Goal: Task Accomplishment & Management: Use online tool/utility

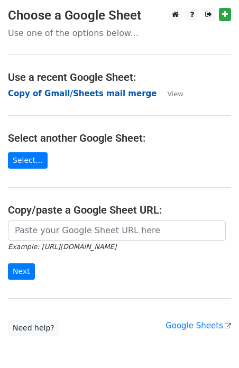
click at [70, 95] on strong "Copy of Gmail/Sheets mail merge" at bounding box center [82, 94] width 148 height 10
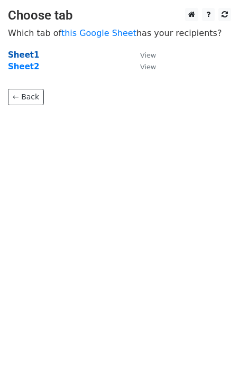
click at [23, 58] on strong "Sheet1" at bounding box center [23, 55] width 31 height 10
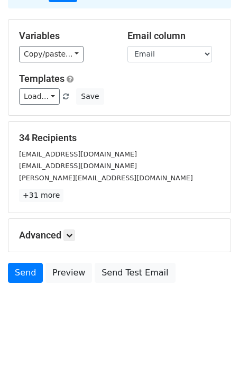
scroll to position [78, 0]
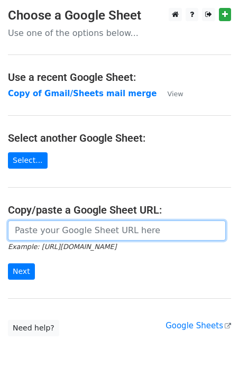
click at [34, 232] on input "url" at bounding box center [117, 230] width 218 height 20
type input "https://docs.google.com/spreadsheets/d/1ybbIjyPz1an0o7E-vwBCI0k67XoCnZBdwl8FpVm…"
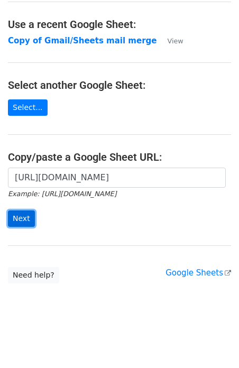
click at [22, 218] on input "Next" at bounding box center [21, 218] width 27 height 16
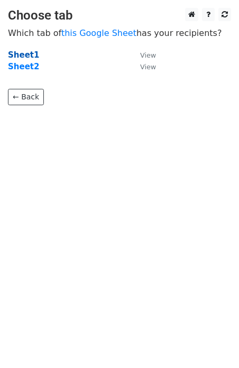
click at [25, 54] on strong "Sheet1" at bounding box center [23, 55] width 31 height 10
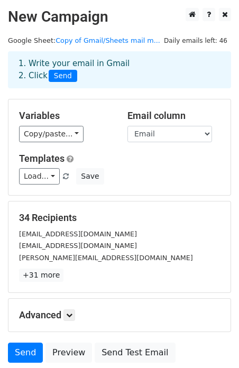
scroll to position [84, 0]
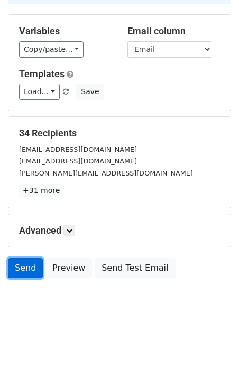
click at [26, 268] on link "Send" at bounding box center [25, 268] width 35 height 20
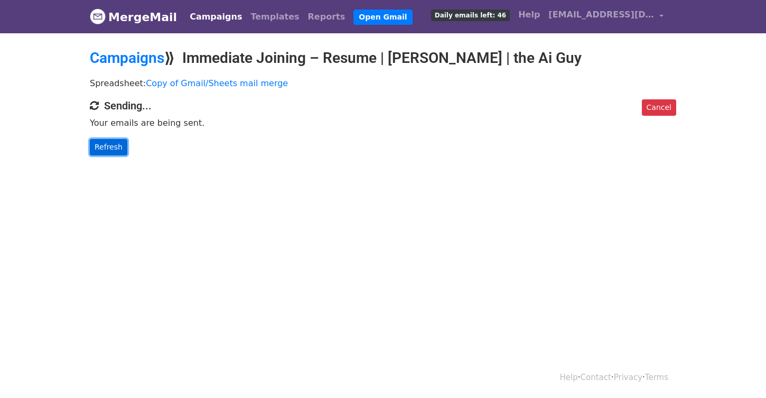
click at [111, 146] on link "Refresh" at bounding box center [108, 147] width 37 height 16
